Goal: Check status: Check status

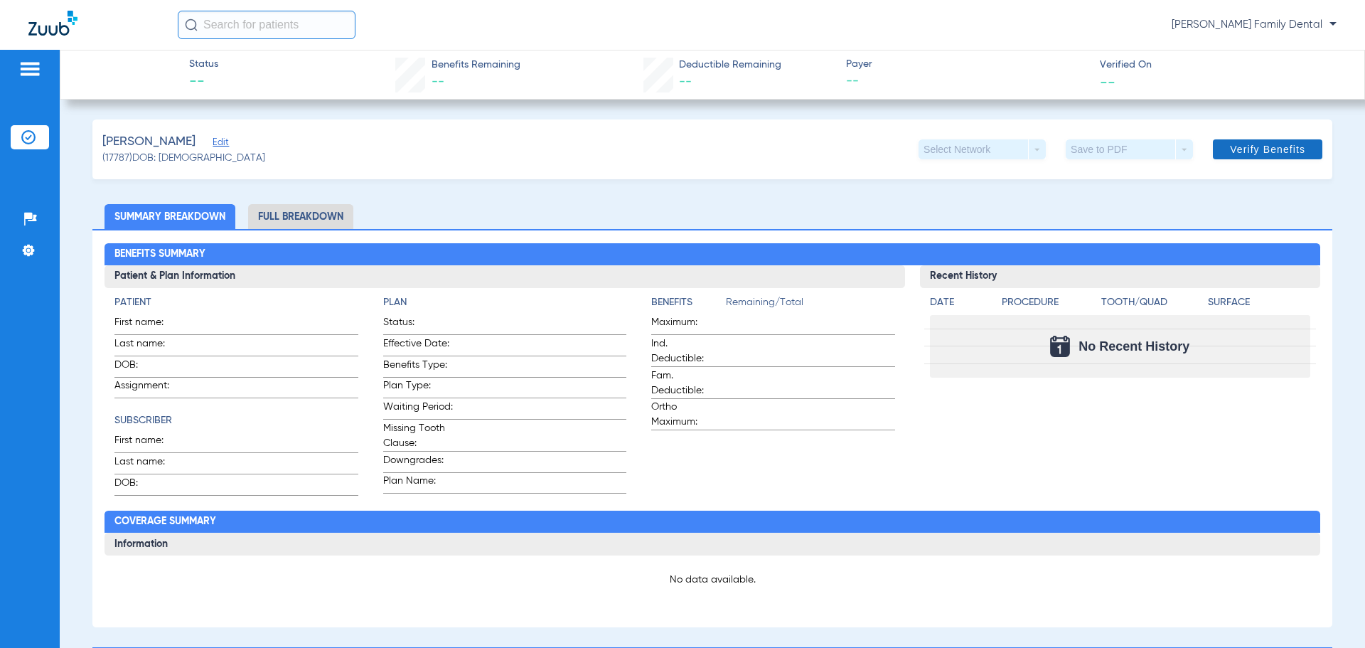
click at [1256, 145] on span "Verify Benefits" at bounding box center [1267, 149] width 75 height 11
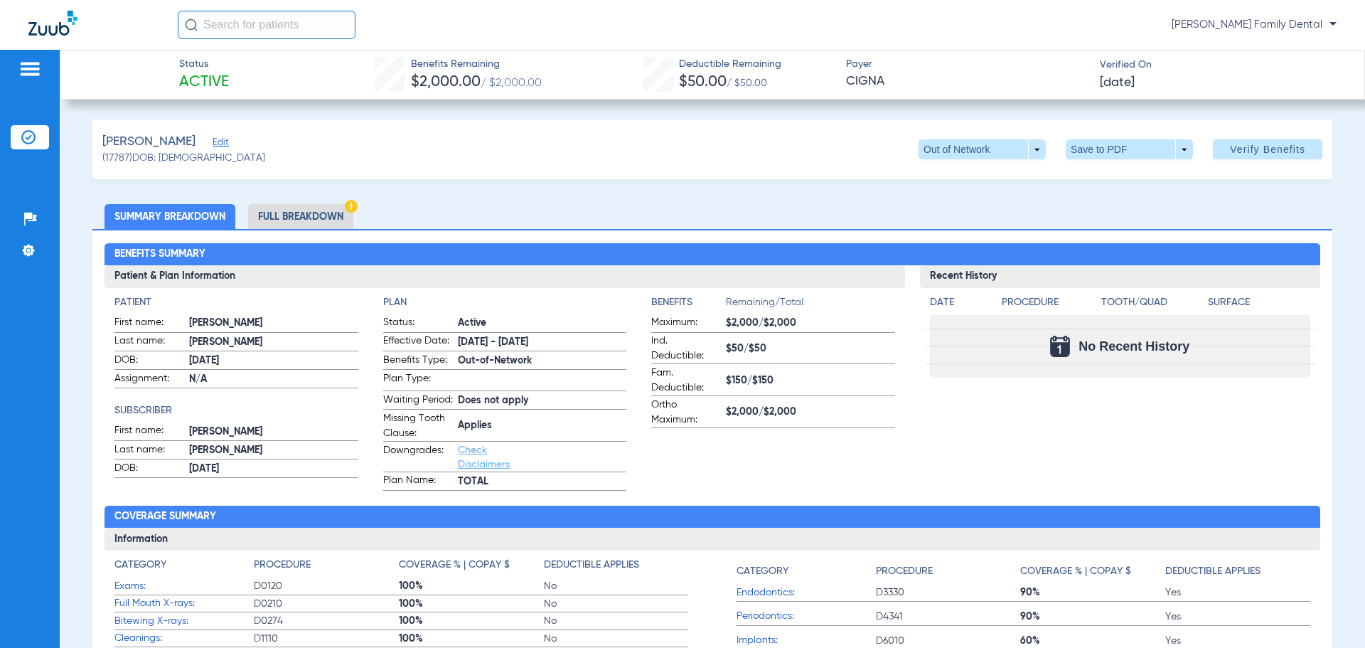
click at [328, 215] on li "Full Breakdown" at bounding box center [300, 216] width 105 height 25
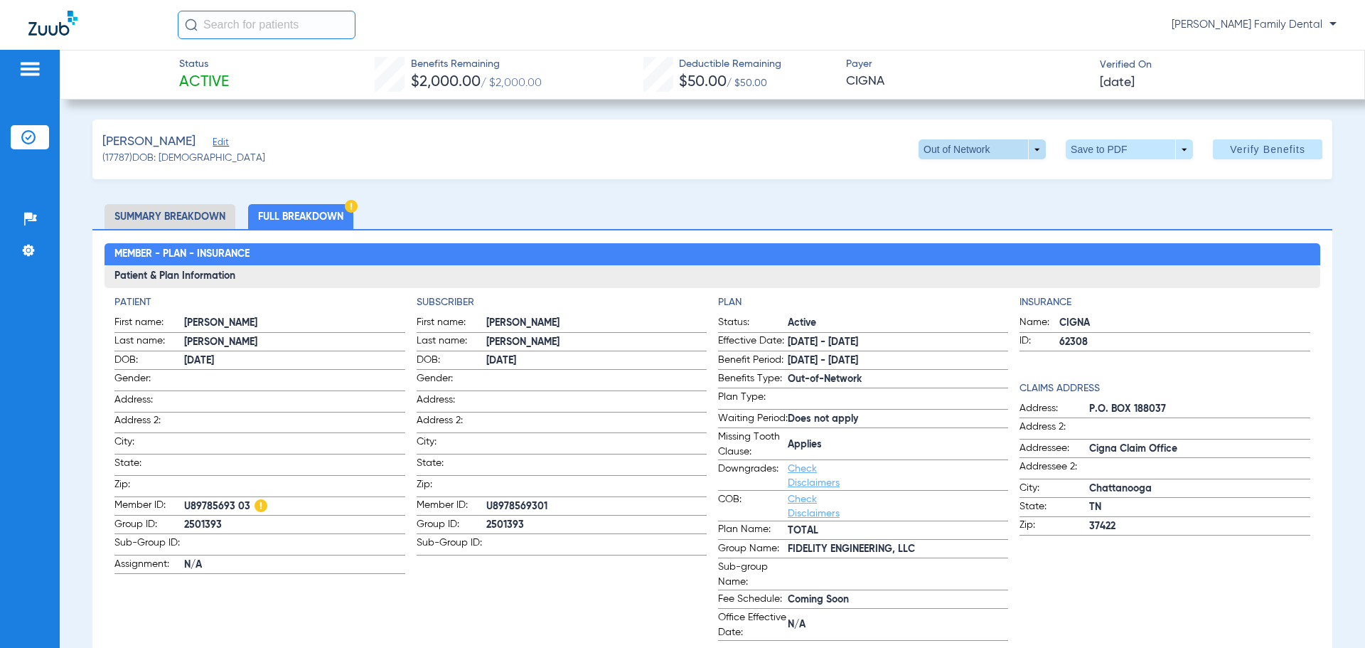
click at [1022, 150] on span at bounding box center [982, 149] width 127 height 20
click at [1013, 150] on div at bounding box center [682, 324] width 1365 height 648
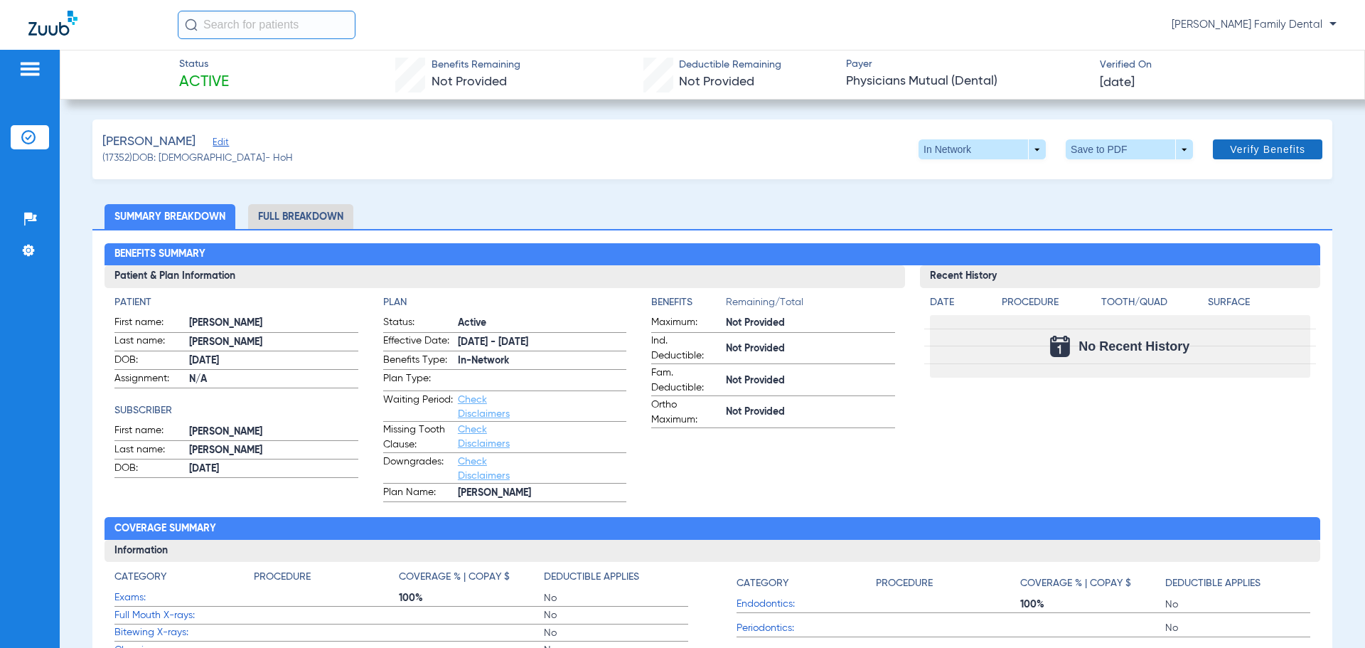
click at [1254, 137] on span at bounding box center [1268, 149] width 110 height 34
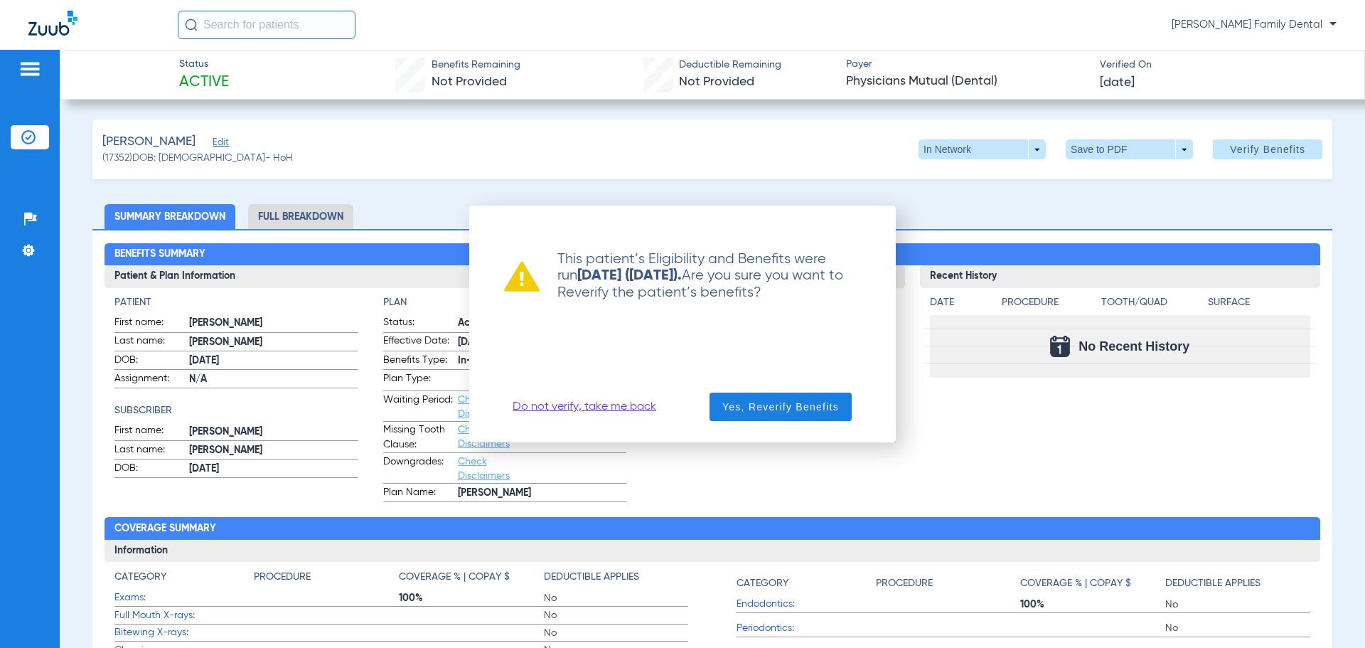
click at [629, 406] on link "Do not verify, take me back" at bounding box center [585, 407] width 144 height 14
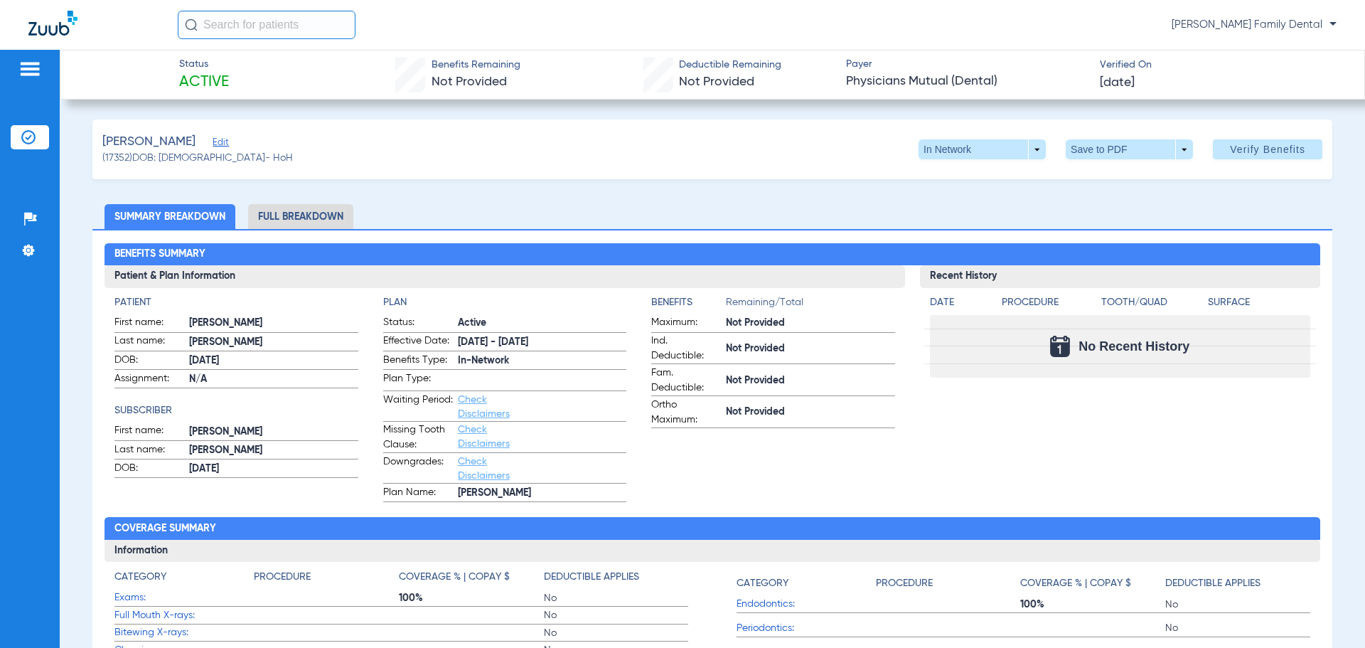
click at [315, 210] on li "Full Breakdown" at bounding box center [300, 216] width 105 height 25
